Goal: Use online tool/utility: Utilize a website feature to perform a specific function

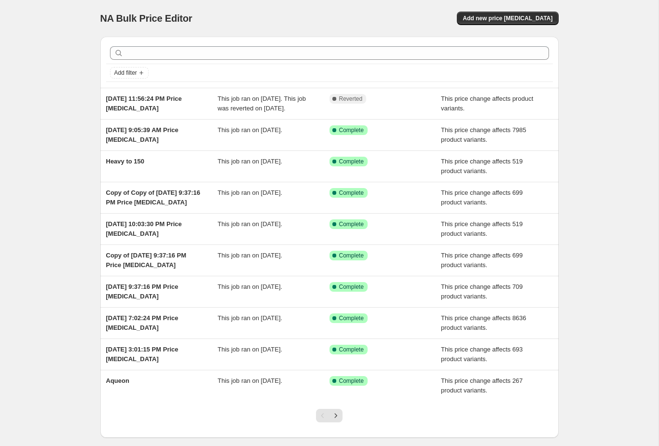
click at [476, 101] on span "This price change affects product variants." at bounding box center [487, 103] width 92 height 17
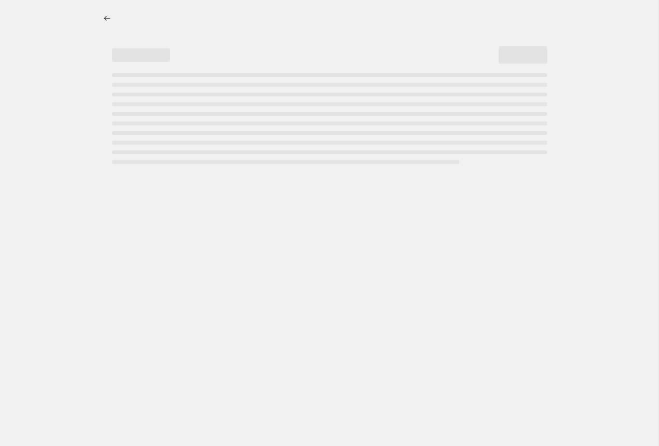
select select "pc"
select select "pp"
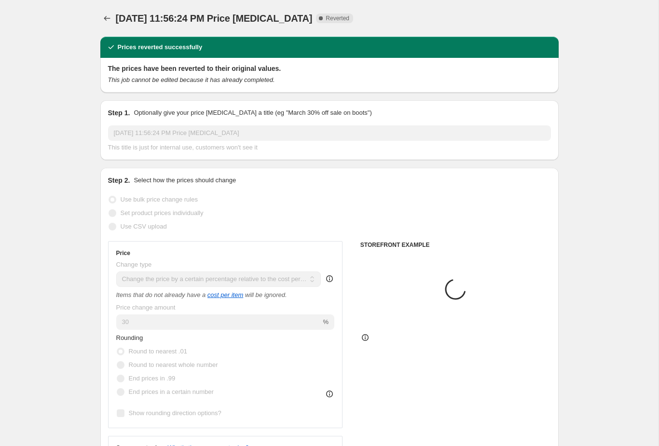
select select "tag"
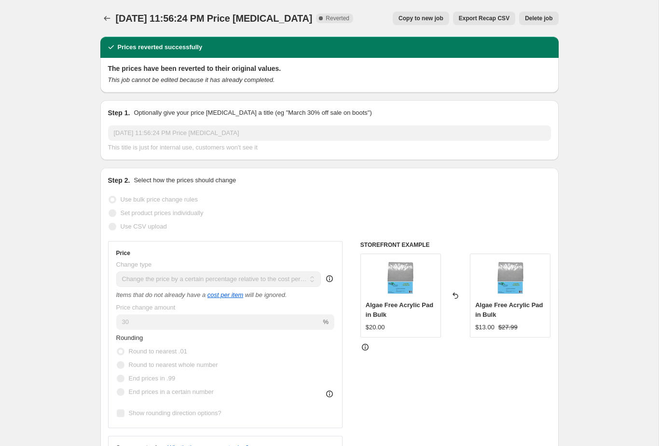
click at [422, 17] on span "Copy to new job" at bounding box center [421, 18] width 45 height 8
select select "pc"
select select "pp"
select select "tag"
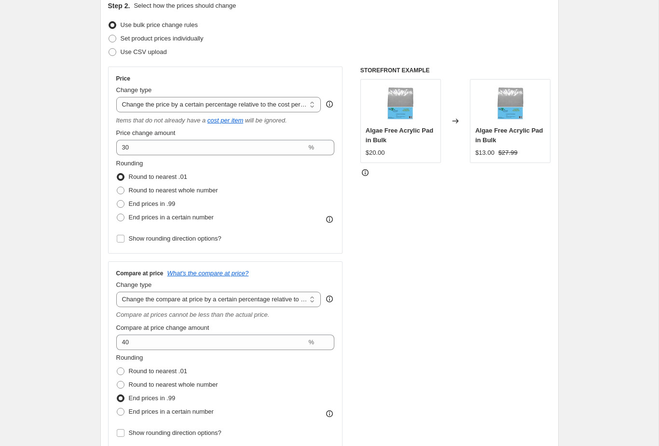
scroll to position [114, 0]
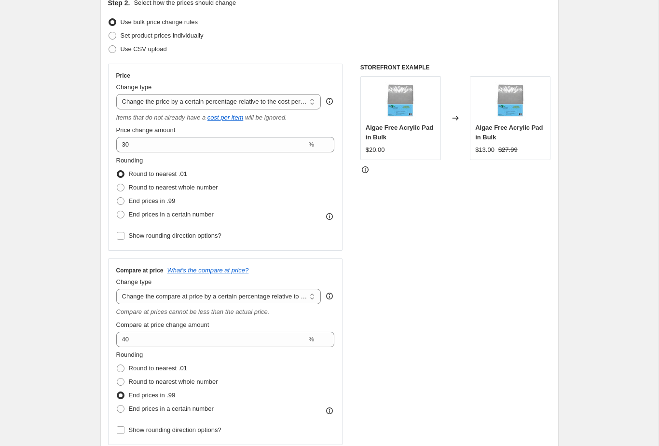
click at [304, 302] on select "Change the compare at price to the current price (sale) Change the compare at p…" at bounding box center [218, 296] width 205 height 15
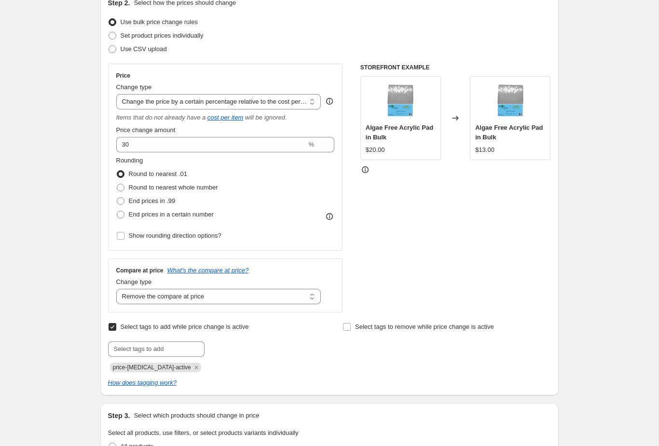
click at [305, 297] on select "Change the compare at price to the current price (sale) Change the compare at p…" at bounding box center [218, 296] width 205 height 15
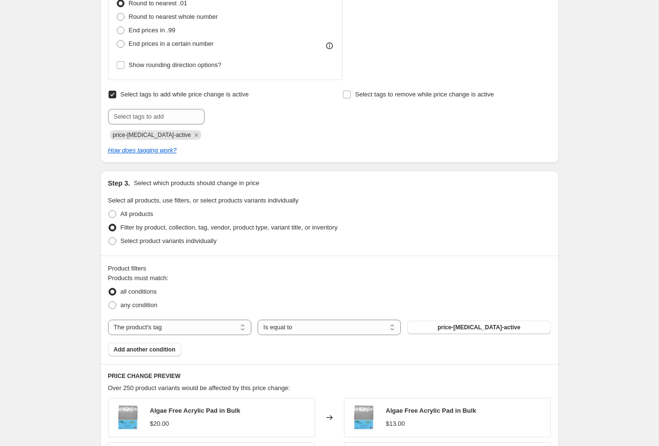
scroll to position [471, 0]
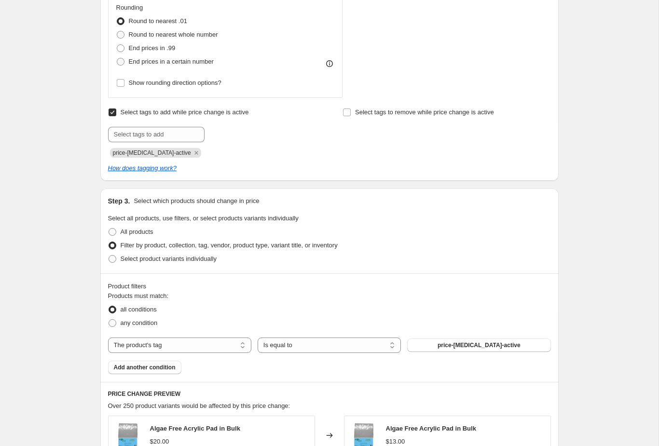
click at [528, 349] on button "price-[MEDICAL_DATA]-active" at bounding box center [478, 346] width 143 height 14
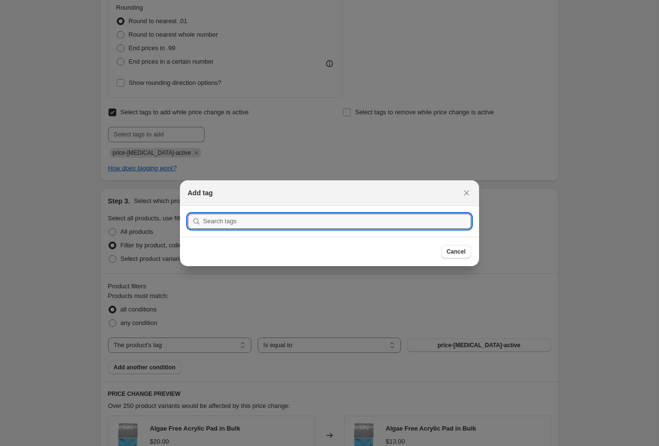
click at [470, 188] on icon "Close" at bounding box center [467, 193] width 10 height 10
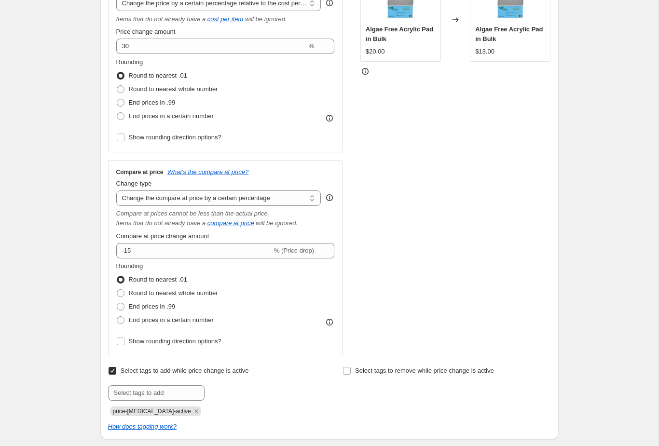
scroll to position [212, 0]
click at [292, 203] on select "Change the compare at price to the current price (sale) Change the compare at p…" at bounding box center [218, 198] width 205 height 15
select select "remove"
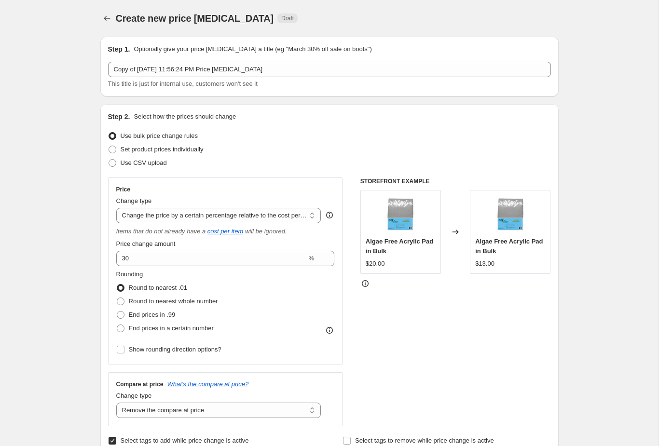
scroll to position [0, 0]
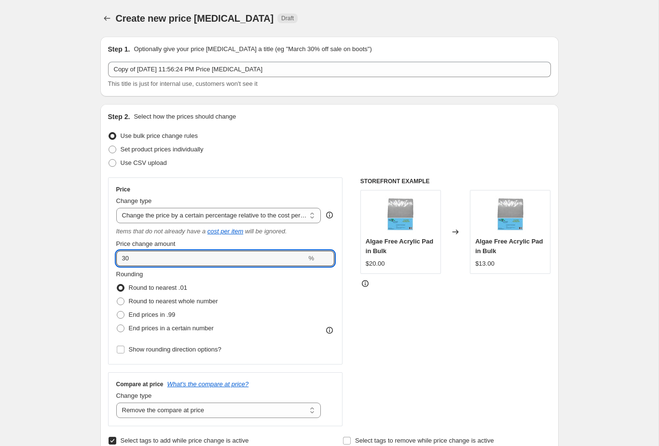
click at [289, 260] on input "30" at bounding box center [211, 258] width 191 height 15
click at [279, 260] on input "30" at bounding box center [211, 258] width 191 height 15
type input "3"
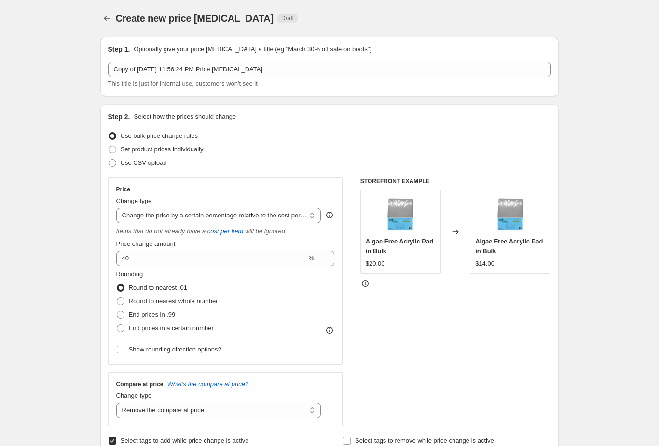
click at [275, 272] on div "Rounding Round to nearest .01 Round to nearest whole number End prices in .99 E…" at bounding box center [225, 303] width 219 height 66
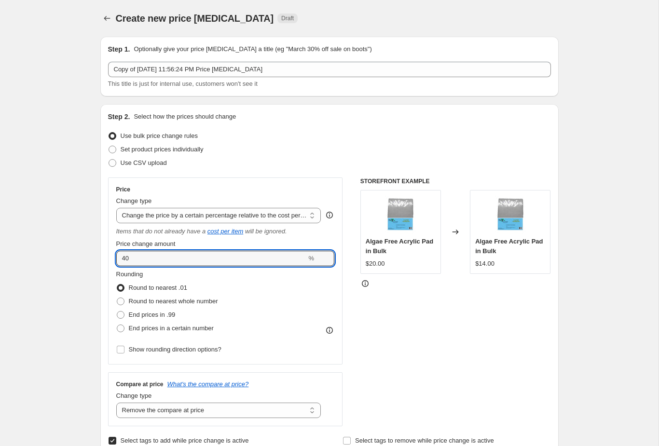
click at [290, 261] on input "40" at bounding box center [211, 258] width 191 height 15
type input "4"
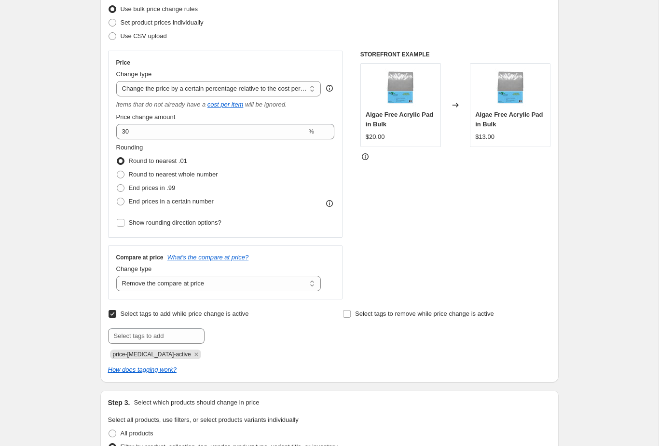
scroll to position [128, 0]
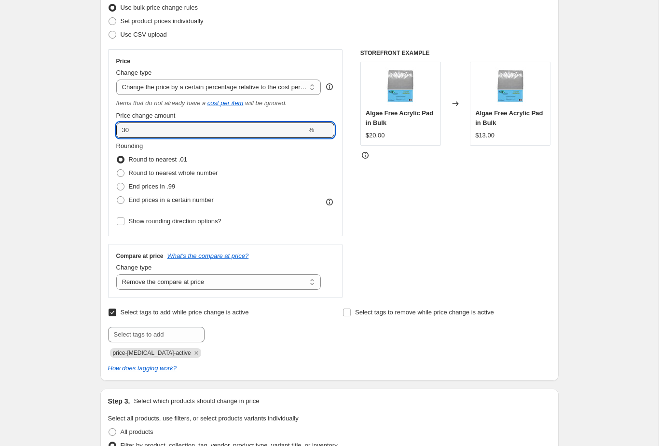
click at [280, 129] on input "30" at bounding box center [211, 130] width 191 height 15
type input "3"
type input "30"
click at [617, 171] on div "Create new price [MEDICAL_DATA]. This page is ready Create new price [MEDICAL_D…" at bounding box center [329, 443] width 659 height 1143
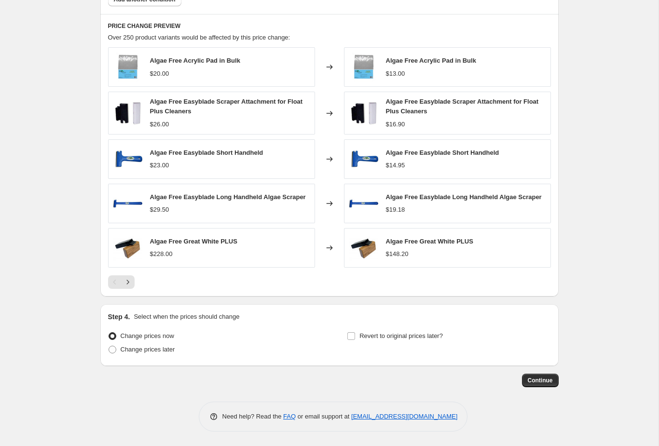
scroll to position [697, 0]
click at [547, 383] on span "Continue" at bounding box center [540, 381] width 25 height 8
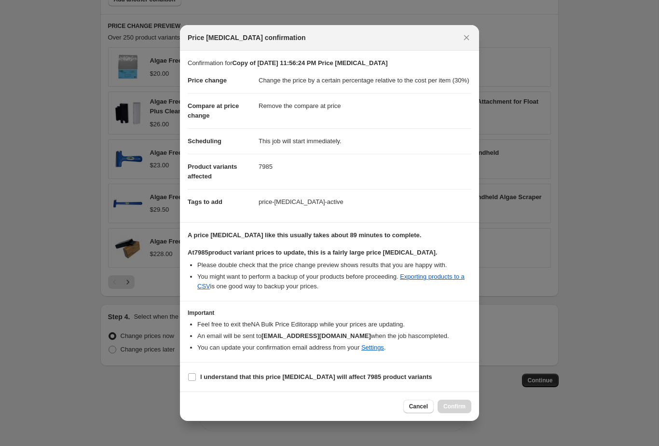
click at [379, 381] on b "I understand that this price [MEDICAL_DATA] will affect 7985 product variants" at bounding box center [316, 377] width 232 height 7
click at [196, 381] on input "I understand that this price [MEDICAL_DATA] will affect 7985 product variants" at bounding box center [192, 378] width 8 height 8
checkbox input "true"
click at [461, 411] on span "Confirm" at bounding box center [455, 407] width 22 height 8
